Goal: Information Seeking & Learning: Learn about a topic

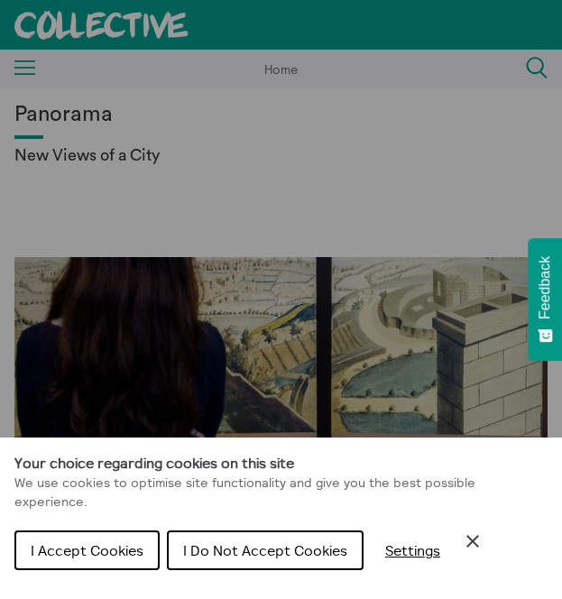
click at [229, 560] on button "I Do Not Accept Cookies" at bounding box center [265, 551] width 197 height 40
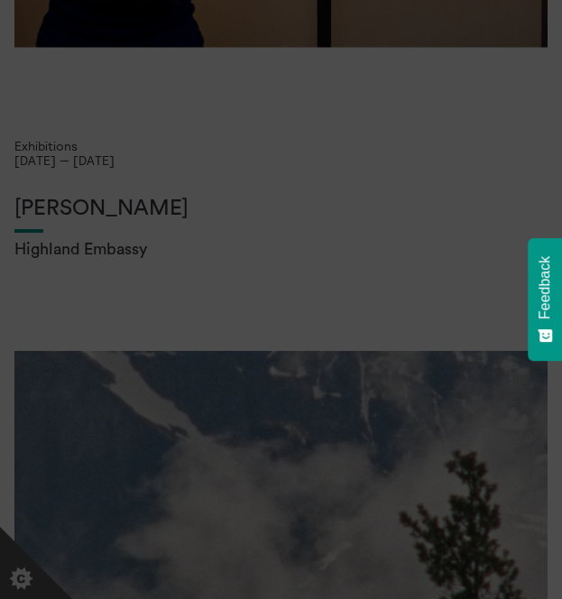
scroll to position [632, 0]
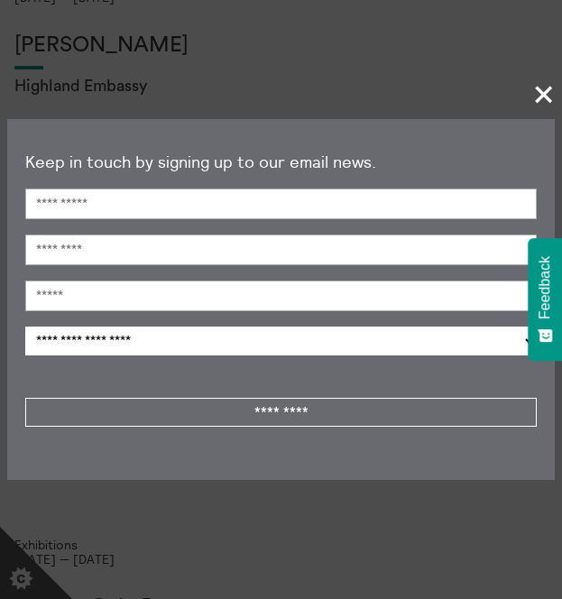
click at [537, 93] on span "+" at bounding box center [544, 94] width 53 height 53
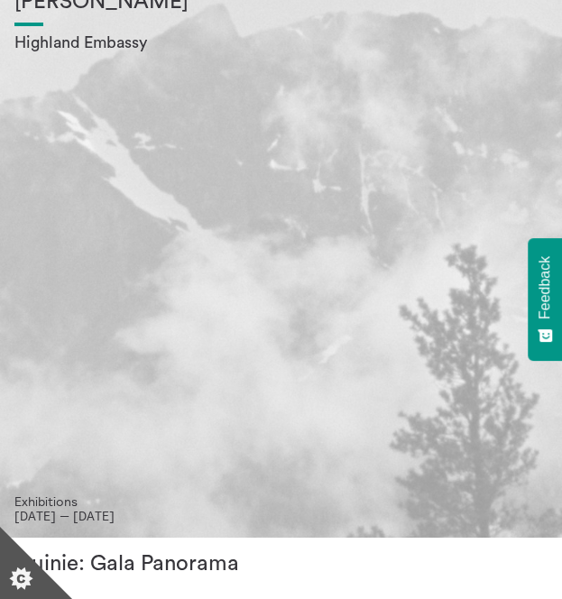
scroll to position [541, 0]
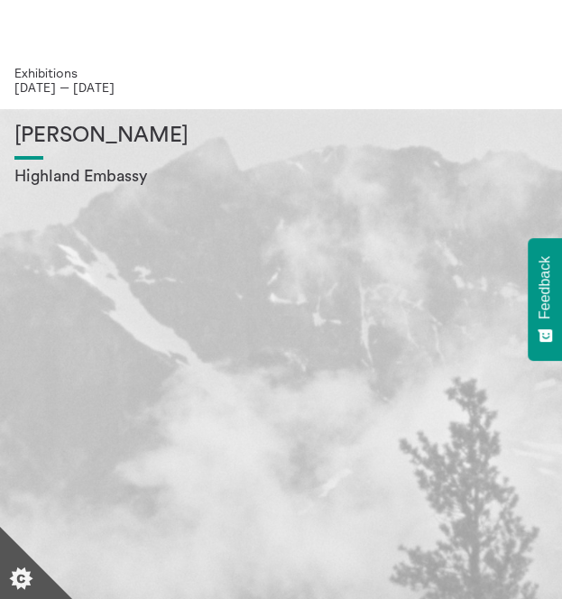
click at [155, 252] on div "[PERSON_NAME] Highland Embassy" at bounding box center [280, 376] width 533 height 504
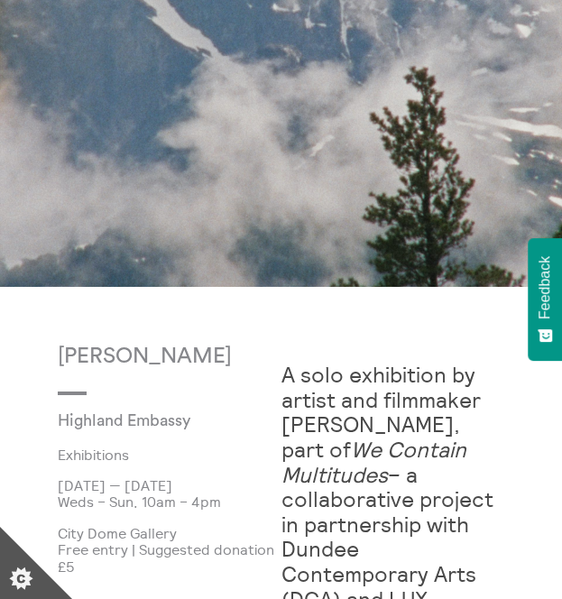
scroll to position [271, 0]
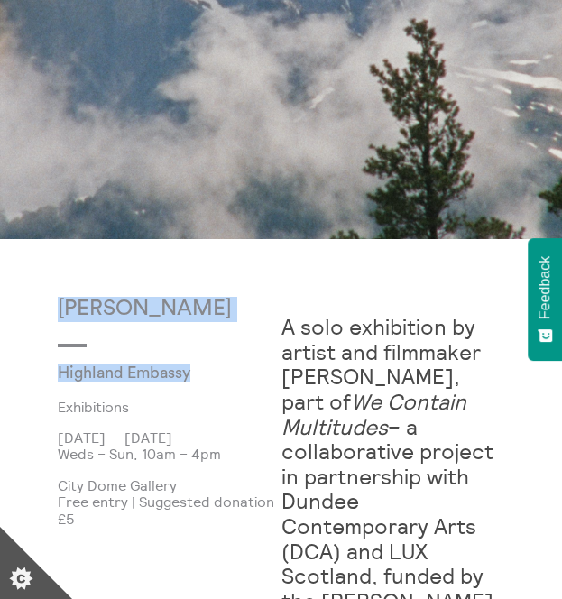
drag, startPoint x: 55, startPoint y: 306, endPoint x: 200, endPoint y: 377, distance: 161.8
copy div "Shen Xin Highland Embassy"
click at [255, 310] on p "[PERSON_NAME]" at bounding box center [170, 309] width 224 height 25
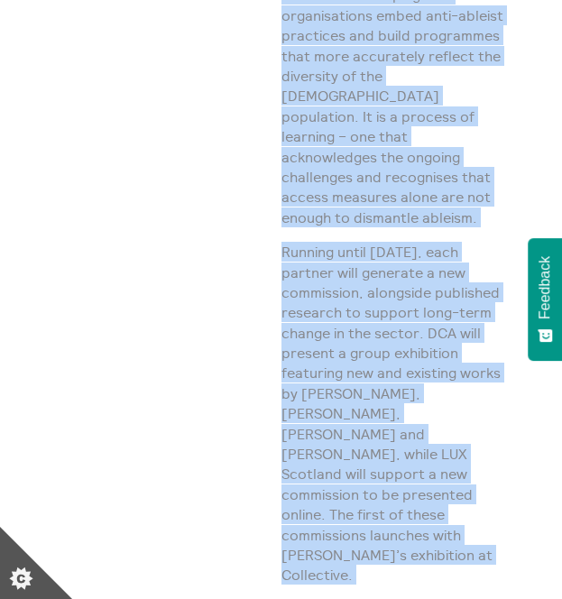
scroll to position [2346, 0]
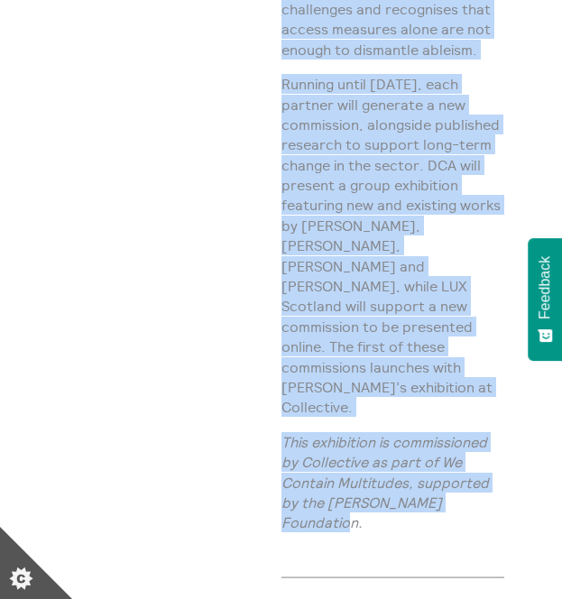
copy div "A solo exhibition by artist and filmmaker Shen Xin, part of We Contain Multitud…"
drag, startPoint x: 286, startPoint y: 323, endPoint x: 511, endPoint y: 366, distance: 228.9
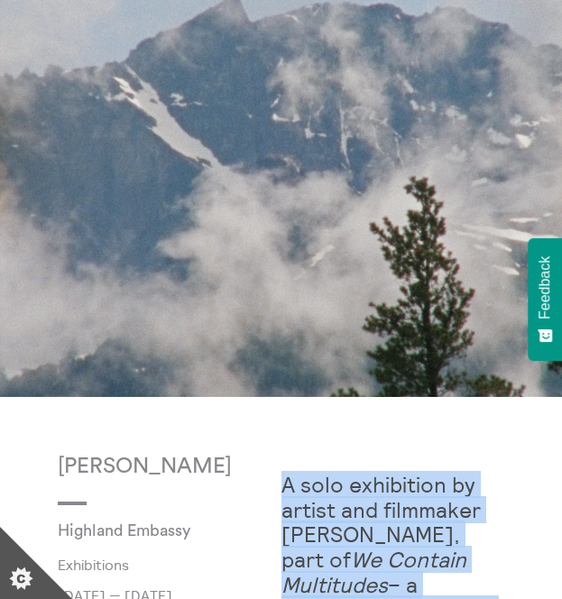
scroll to position [361, 0]
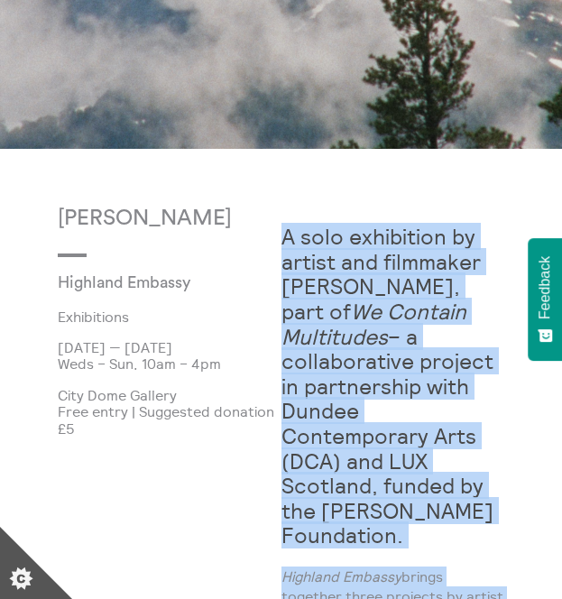
click at [446, 424] on strong "A solo exhibition by artist and filmmaker Shen Xin, part of We Contain Multitud…" at bounding box center [388, 386] width 212 height 326
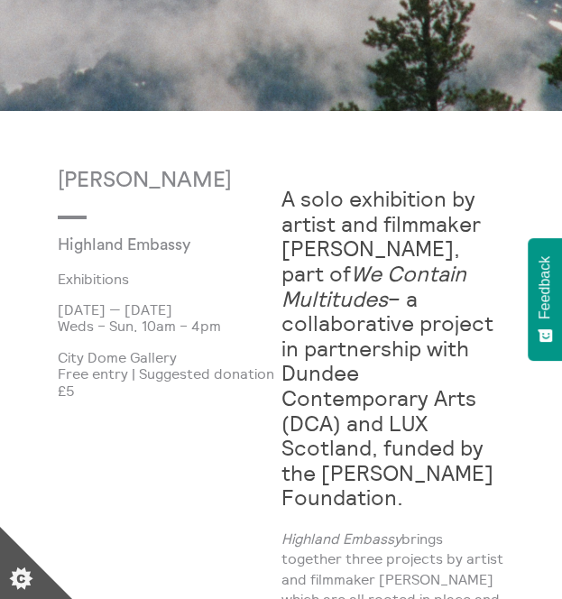
scroll to position [451, 0]
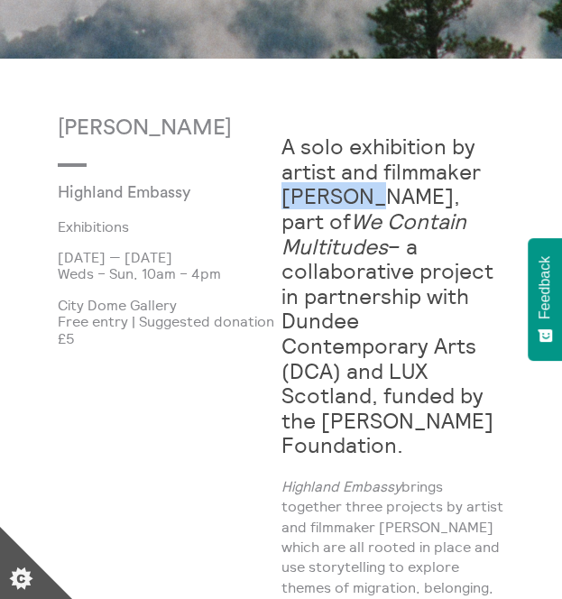
copy strong "[PERSON_NAME]"
drag, startPoint x: 285, startPoint y: 200, endPoint x: 365, endPoint y: 200, distance: 79.4
click at [365, 200] on strong "A solo exhibition by artist and filmmaker Shen Xin, part of We Contain Multitud…" at bounding box center [388, 296] width 212 height 326
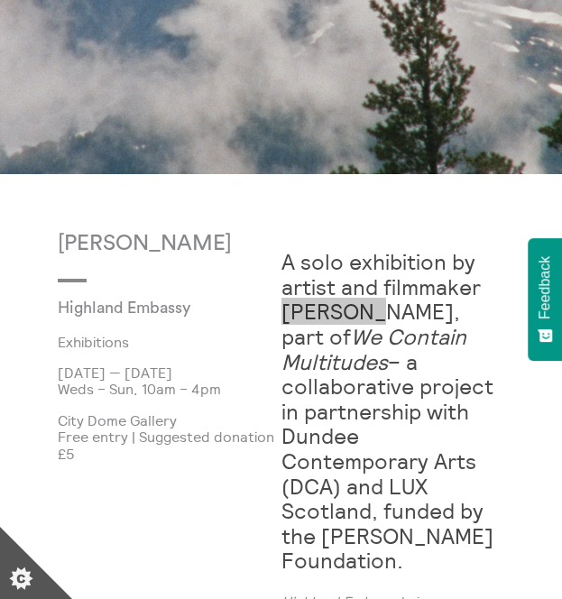
scroll to position [271, 0]
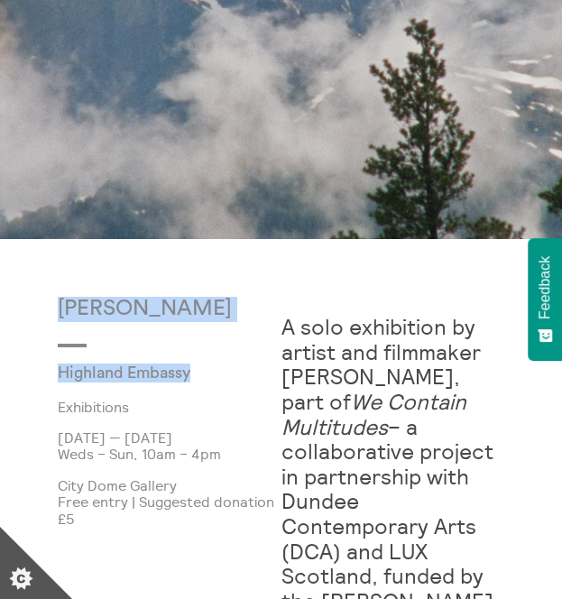
drag, startPoint x: 57, startPoint y: 305, endPoint x: 209, endPoint y: 378, distance: 169.1
copy div "Shen Xin Highland Embassy"
